Goal: Find contact information: Find contact information

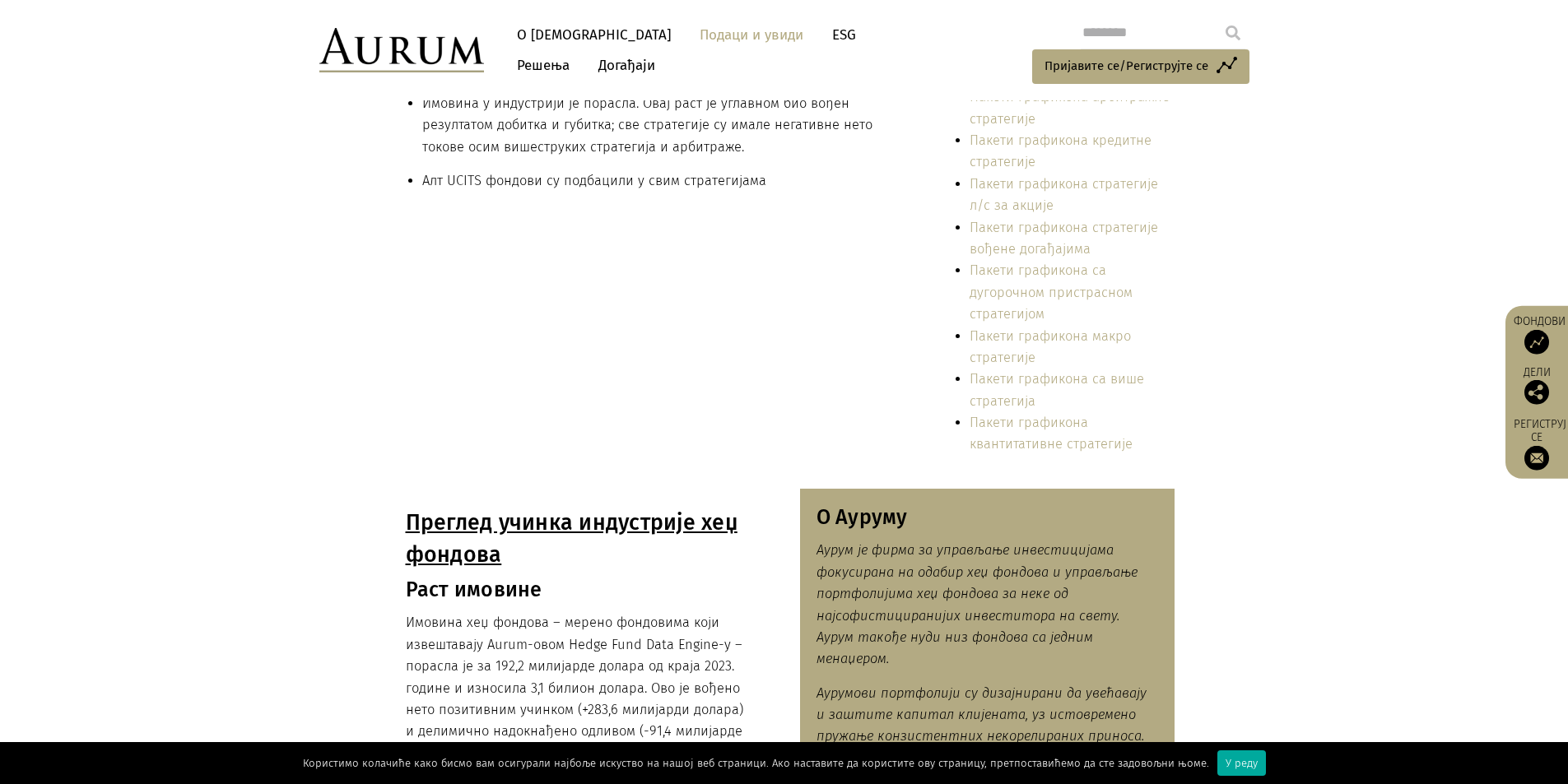
scroll to position [165, 0]
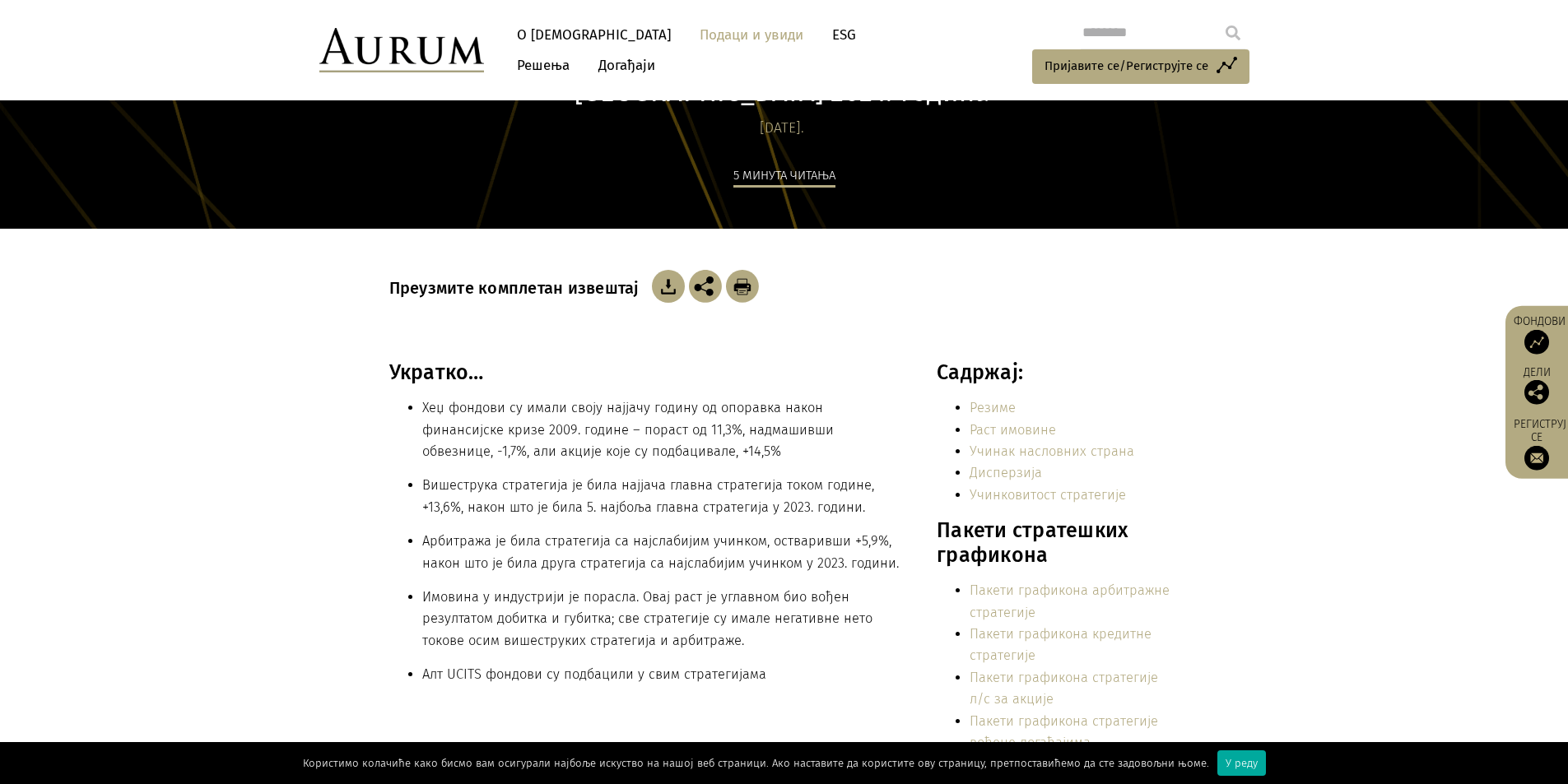
click at [663, 284] on img at bounding box center [668, 286] width 33 height 33
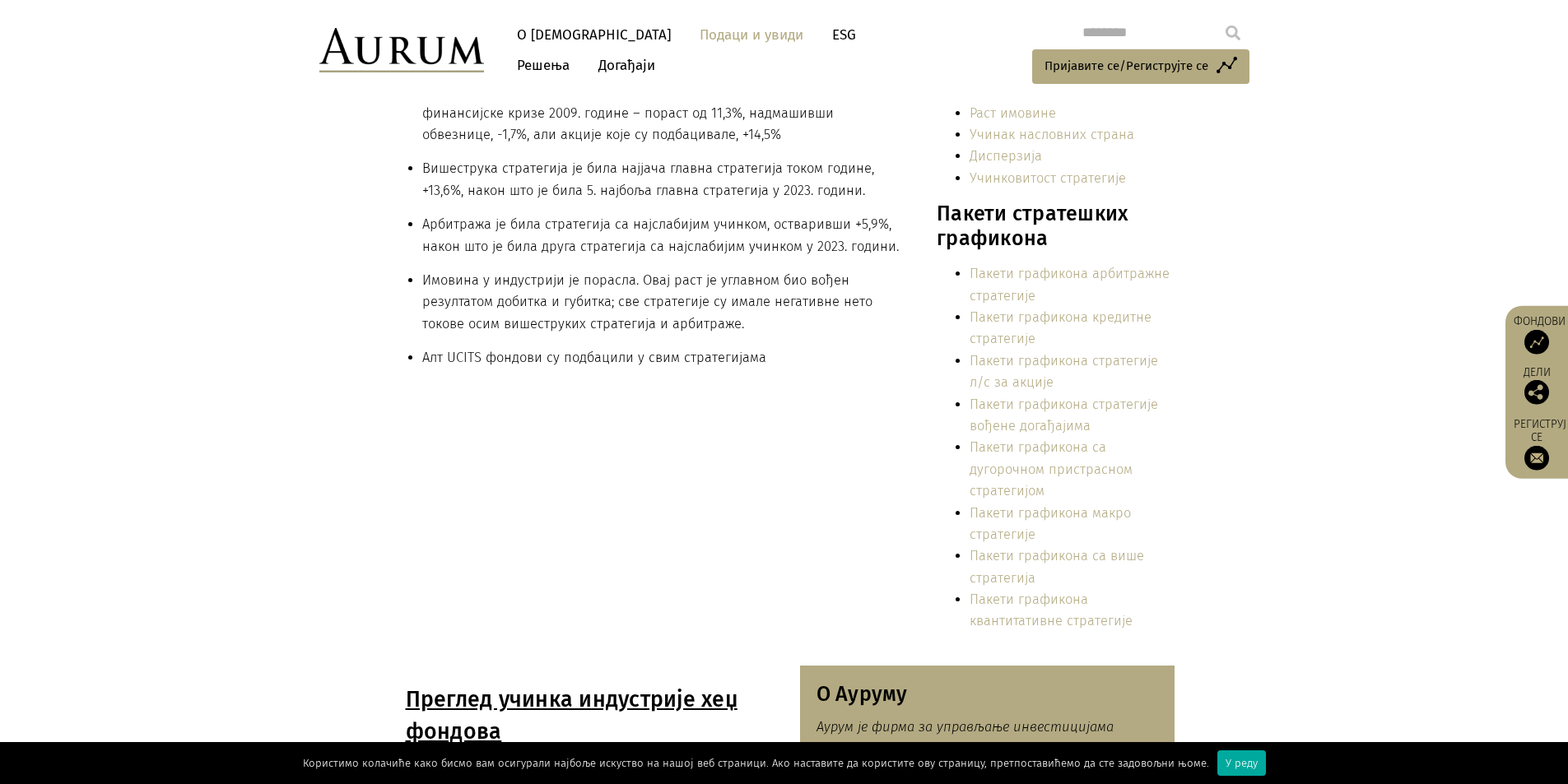
scroll to position [494, 0]
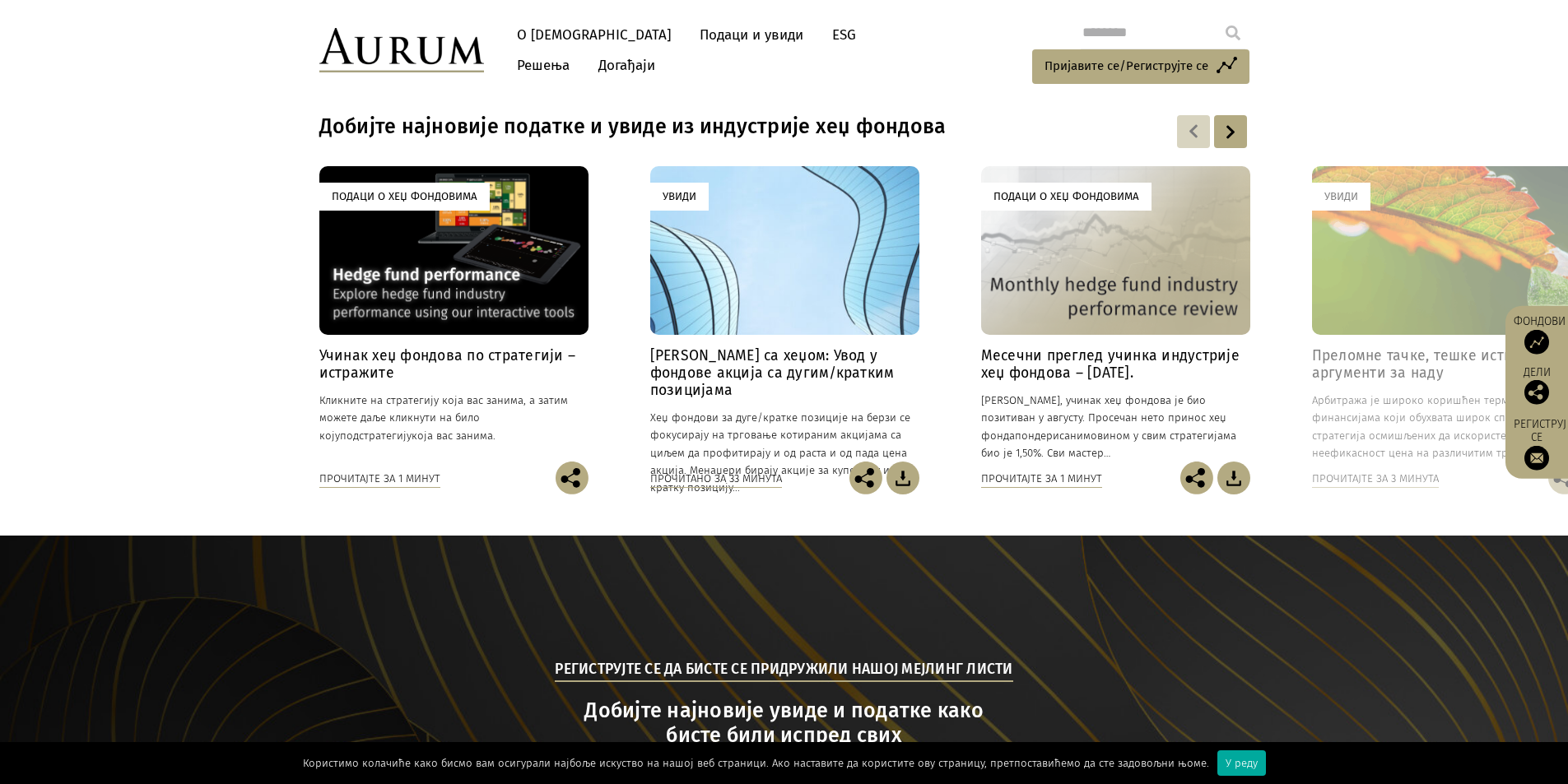
scroll to position [1568, 0]
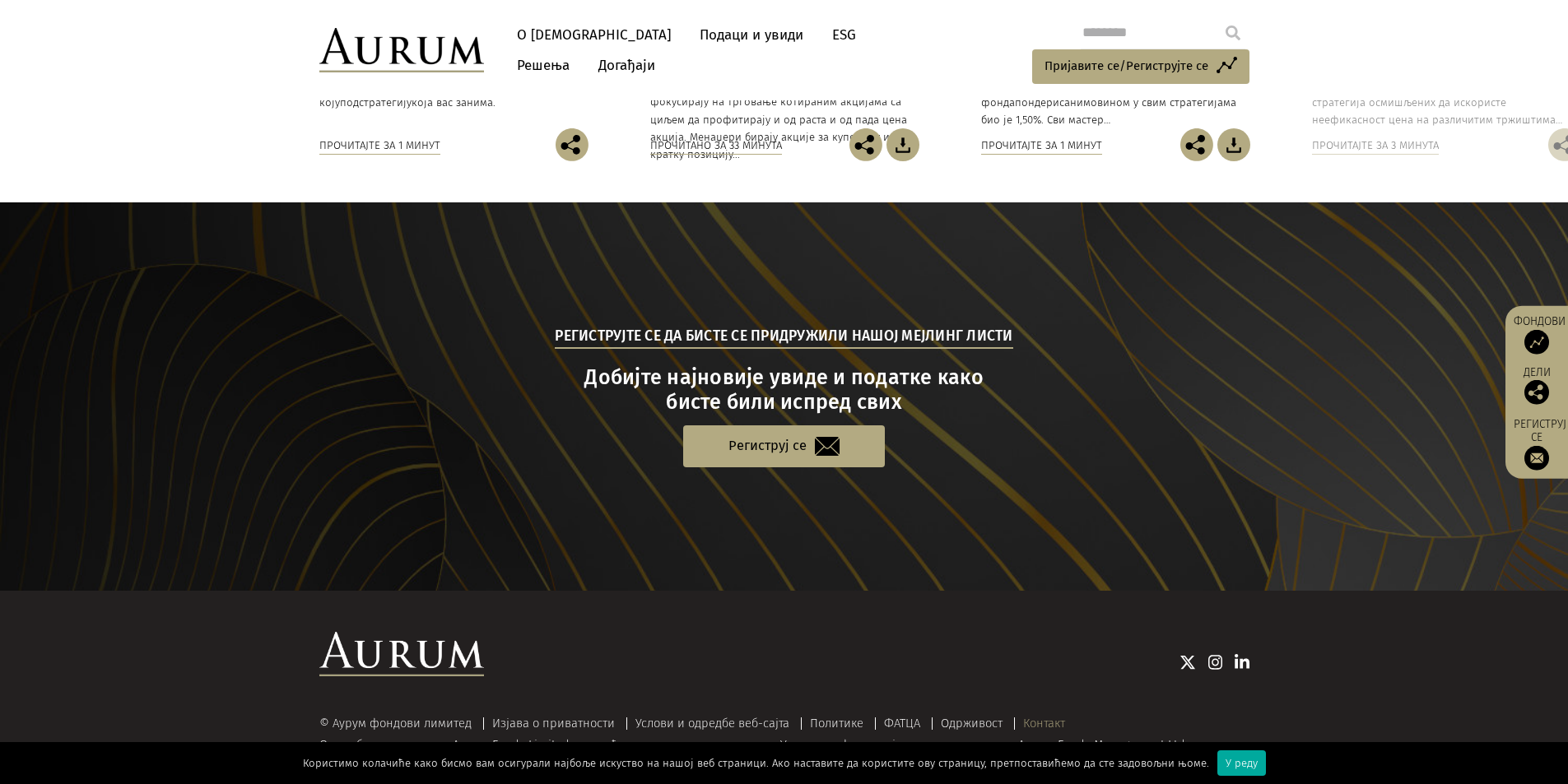
drag, startPoint x: 1044, startPoint y: 704, endPoint x: 1065, endPoint y: 704, distance: 21.0
click at [1044, 715] on font "Контакт" at bounding box center [1044, 723] width 42 height 15
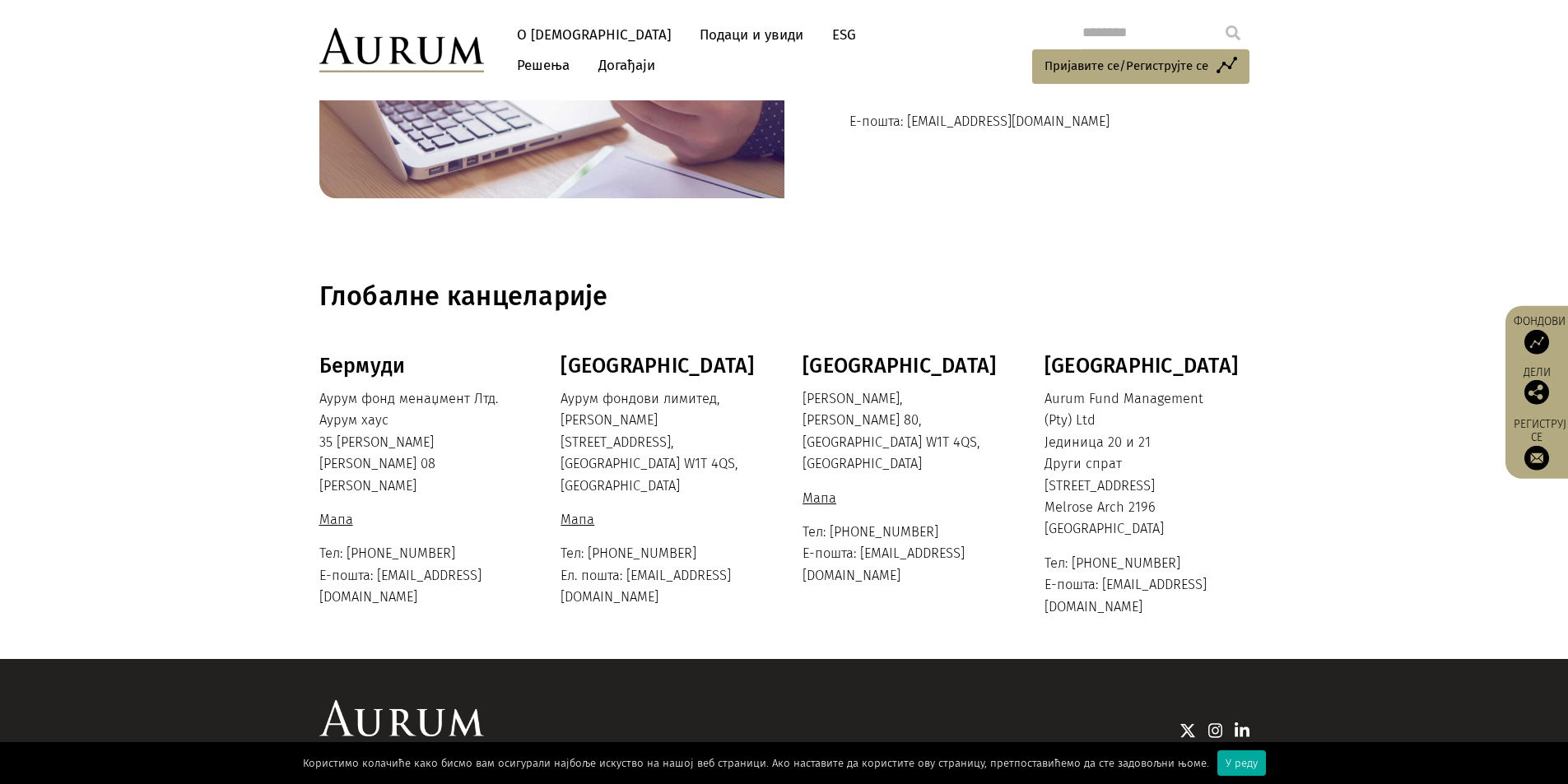
scroll to position [322, 0]
